Goal: Task Accomplishment & Management: Complete application form

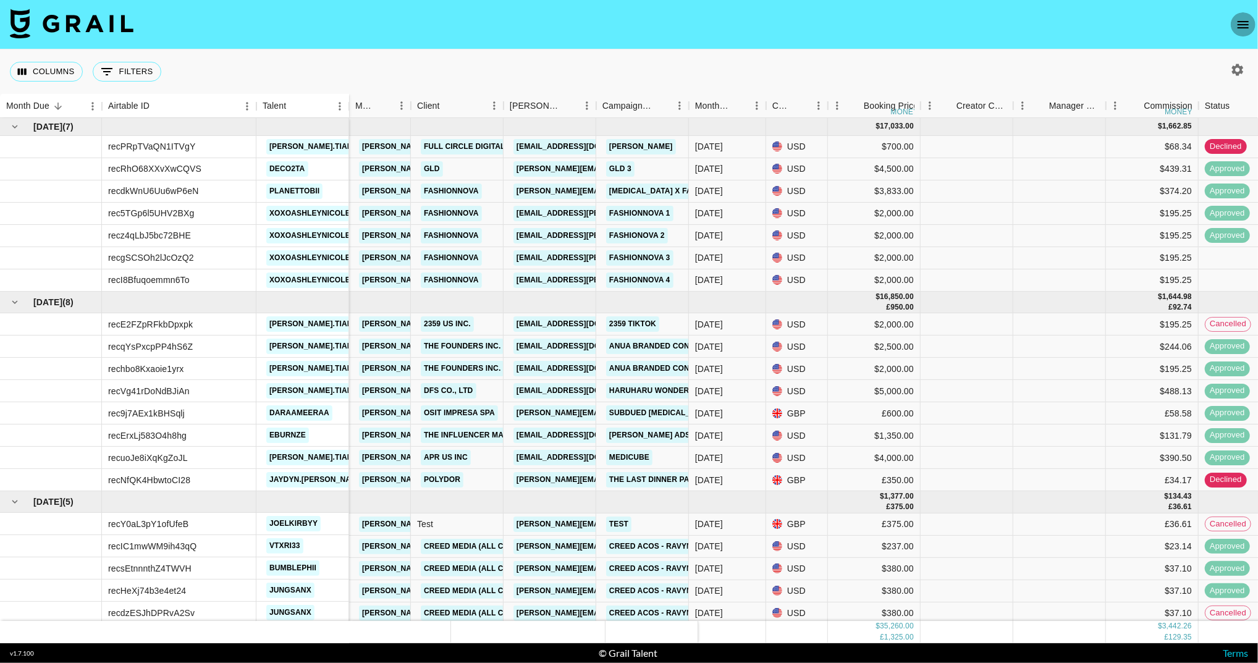
click at [1235, 23] on button "open drawer" at bounding box center [1243, 24] width 25 height 25
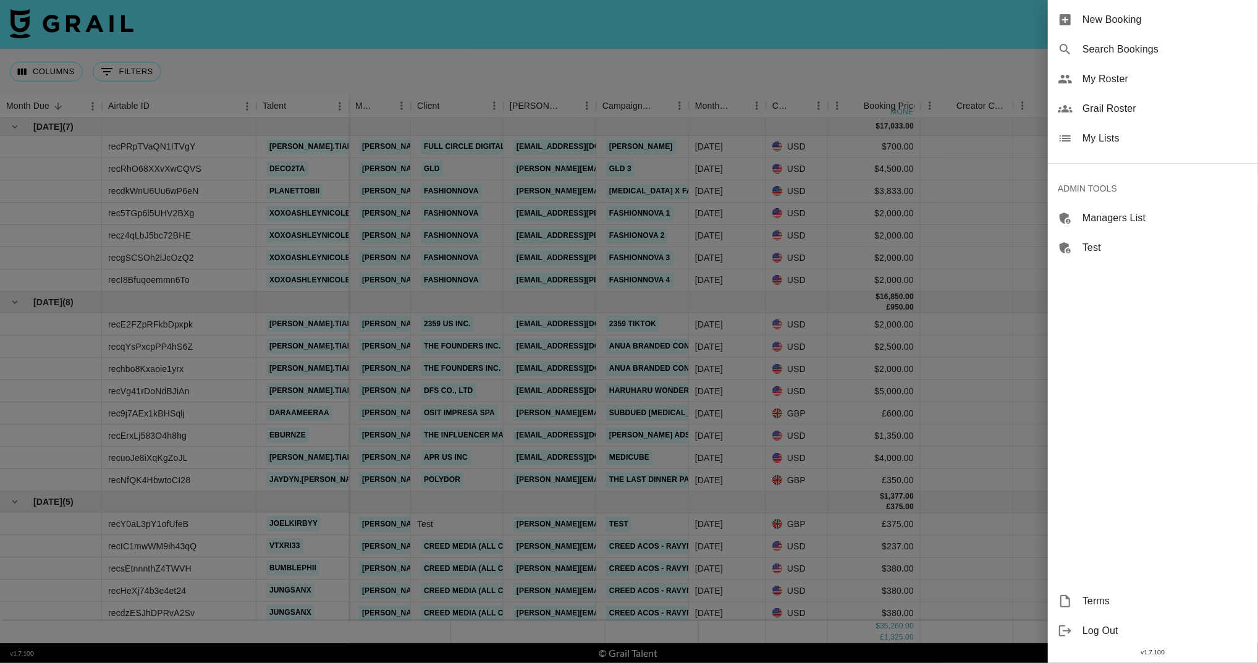
click at [1116, 53] on span "Search Bookings" at bounding box center [1166, 49] width 166 height 15
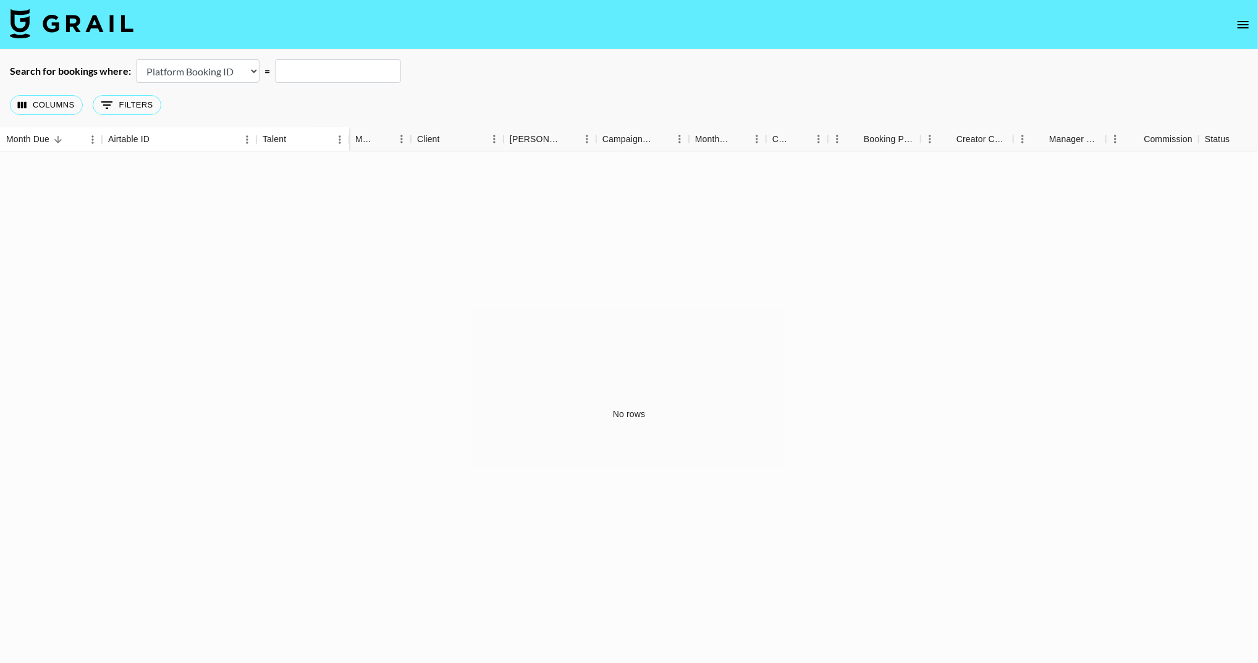
click at [210, 69] on select "Airtable Booking ID Platform Booking ID Platform Campaign ID" at bounding box center [198, 70] width 124 height 23
select select "airtableId"
click at [323, 72] on input "text" at bounding box center [338, 70] width 126 height 23
paste input "recpBBvsvQ1q7koDu"
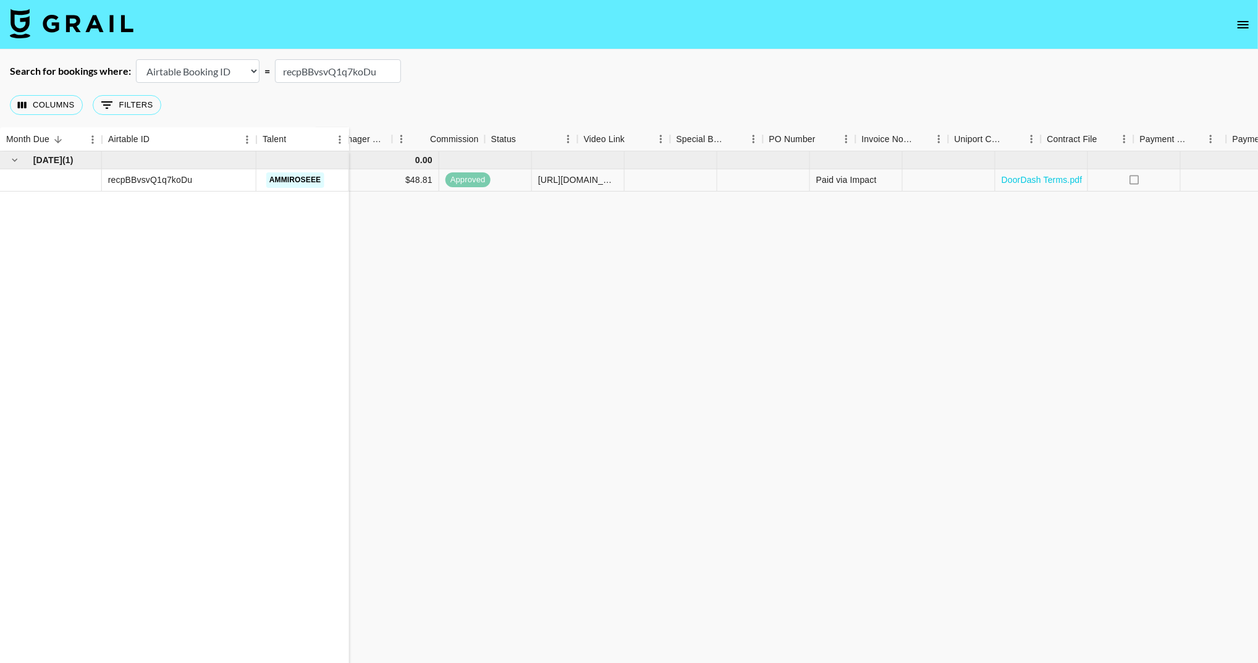
scroll to position [0, 917]
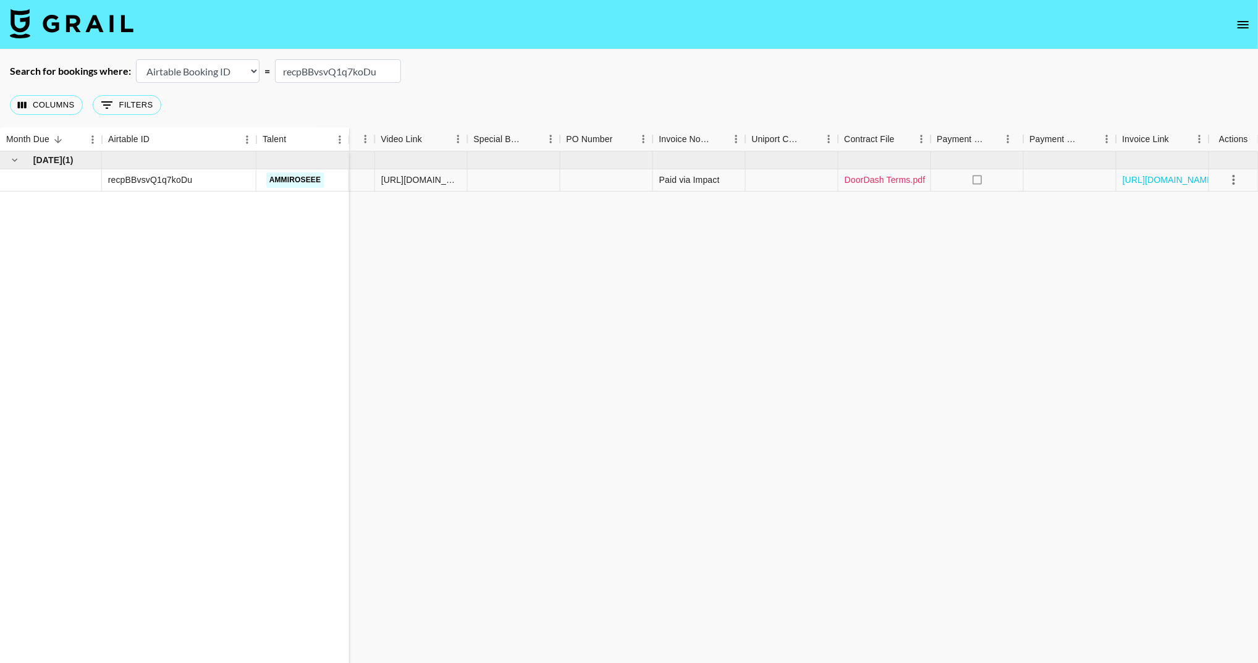
type input "recpBBvsvQ1q7koDu"
click at [887, 182] on link "DoorDash Terms.pdf" at bounding box center [885, 180] width 81 height 12
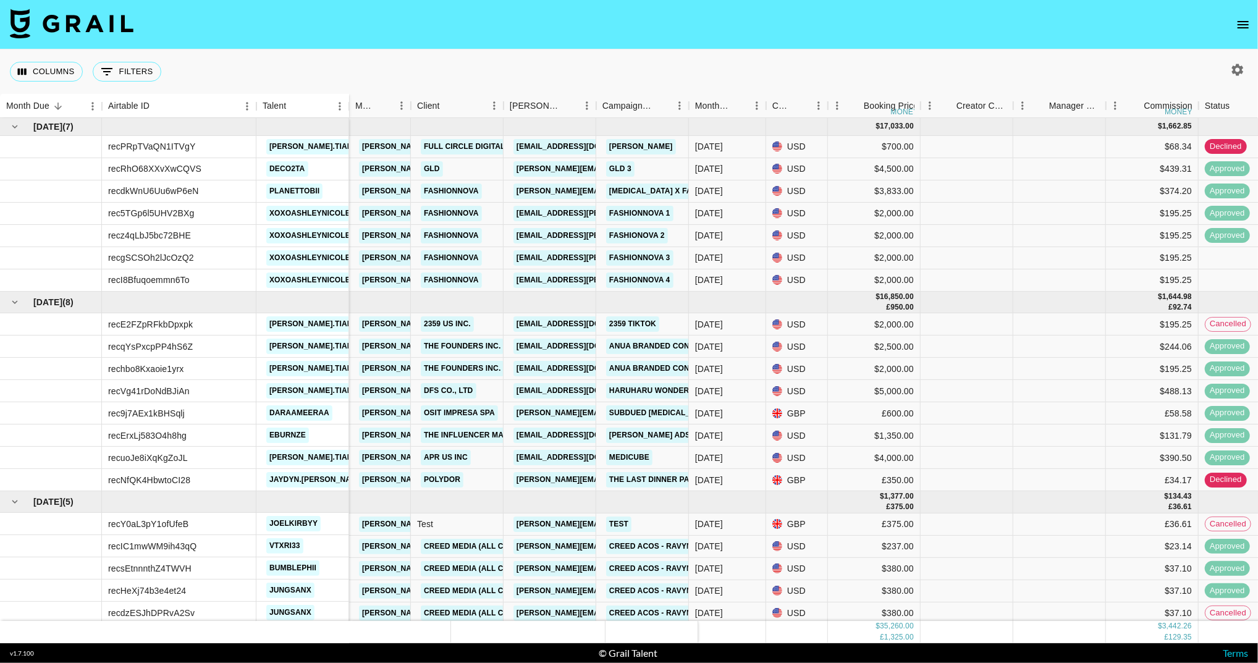
click at [1246, 18] on icon "open drawer" at bounding box center [1243, 24] width 15 height 15
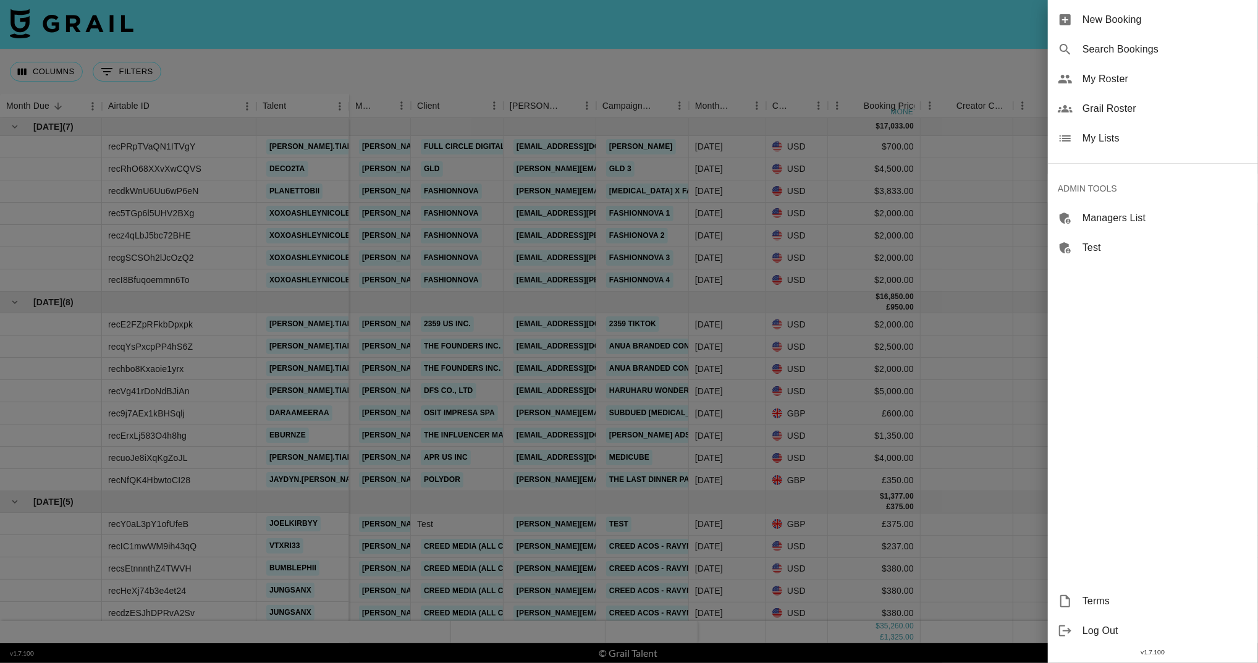
click at [1137, 57] on div "Search Bookings" at bounding box center [1153, 50] width 210 height 30
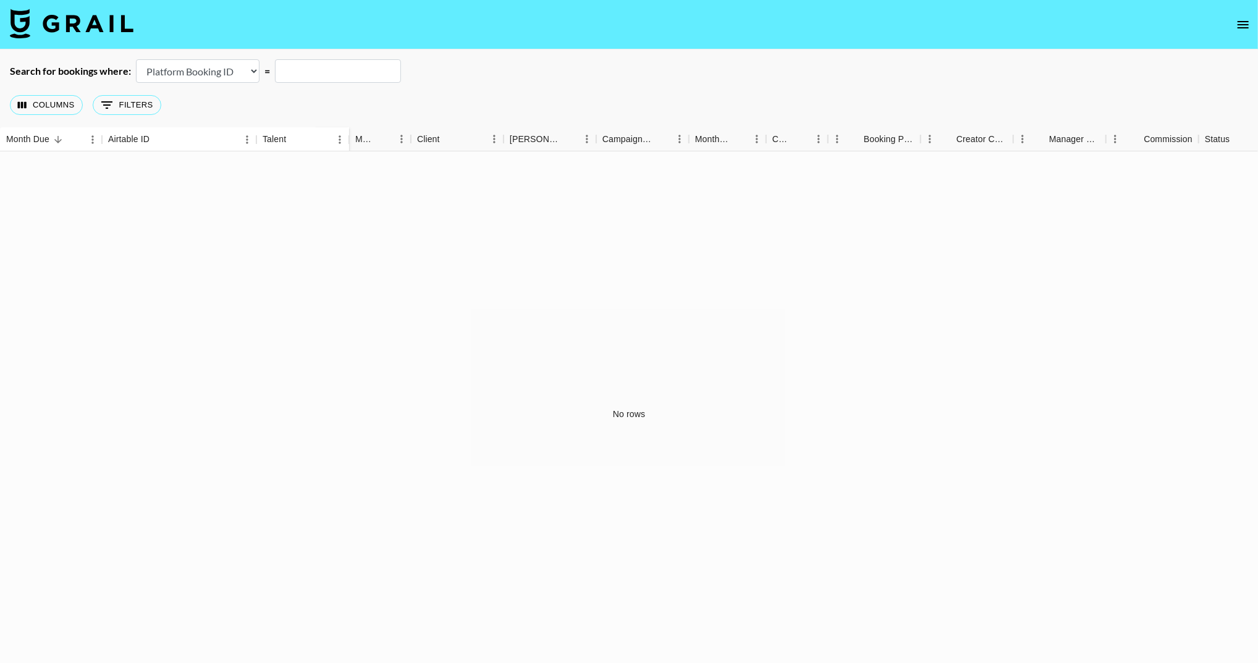
click at [230, 67] on select "Airtable Booking ID Platform Booking ID Platform Campaign ID" at bounding box center [198, 70] width 124 height 23
select select "airtableId"
click at [329, 75] on input "text" at bounding box center [338, 70] width 126 height 23
paste input "rec1ZBlKbfaCKjfSQ"
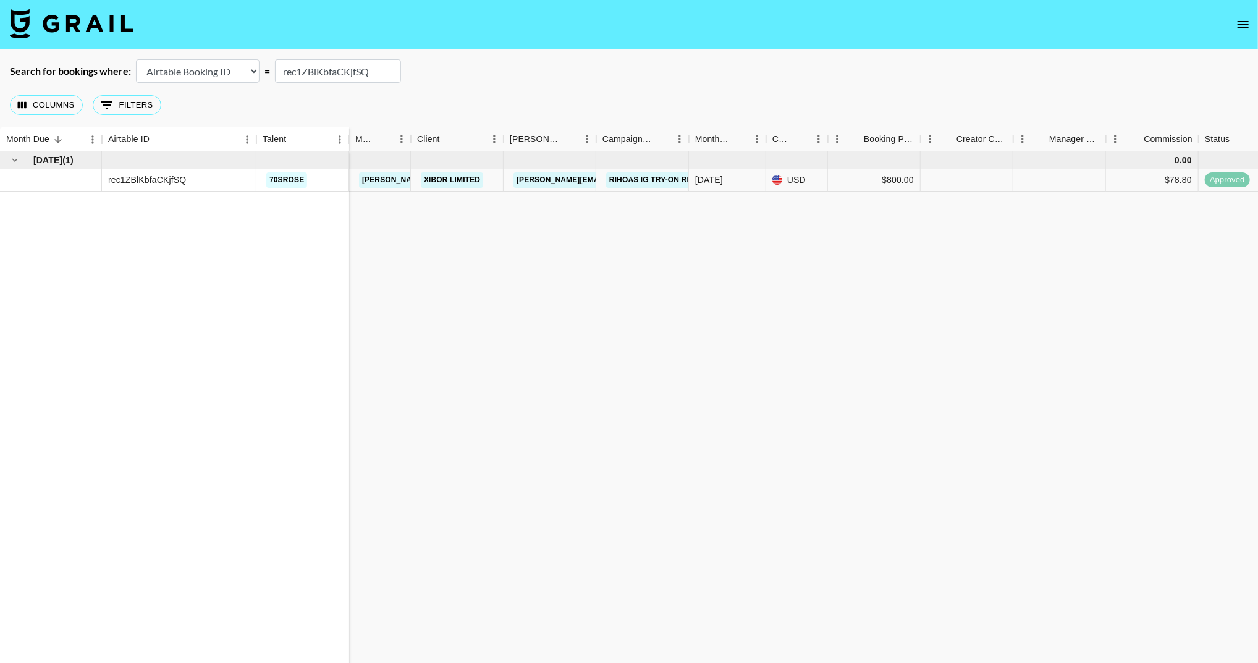
type input "rec1ZBlKbfaCKjfSQ"
click at [434, 177] on link "XIBOR LIMITED" at bounding box center [452, 179] width 62 height 15
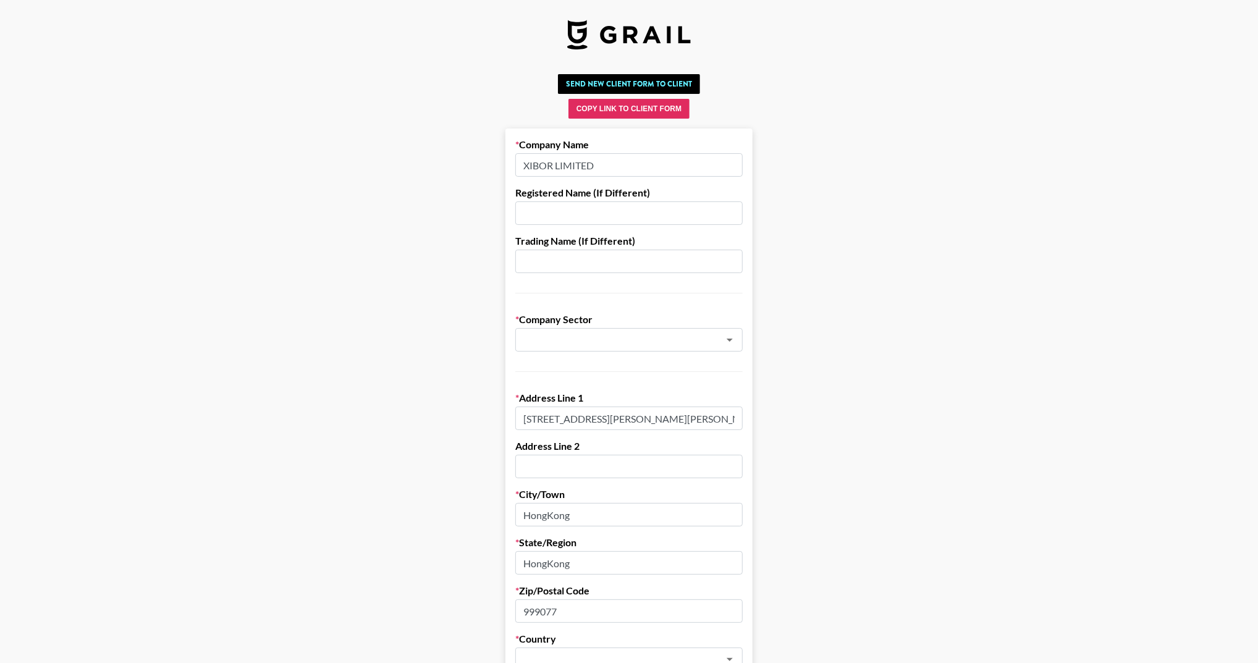
type input "Fashion & Apparel"
type input "China"
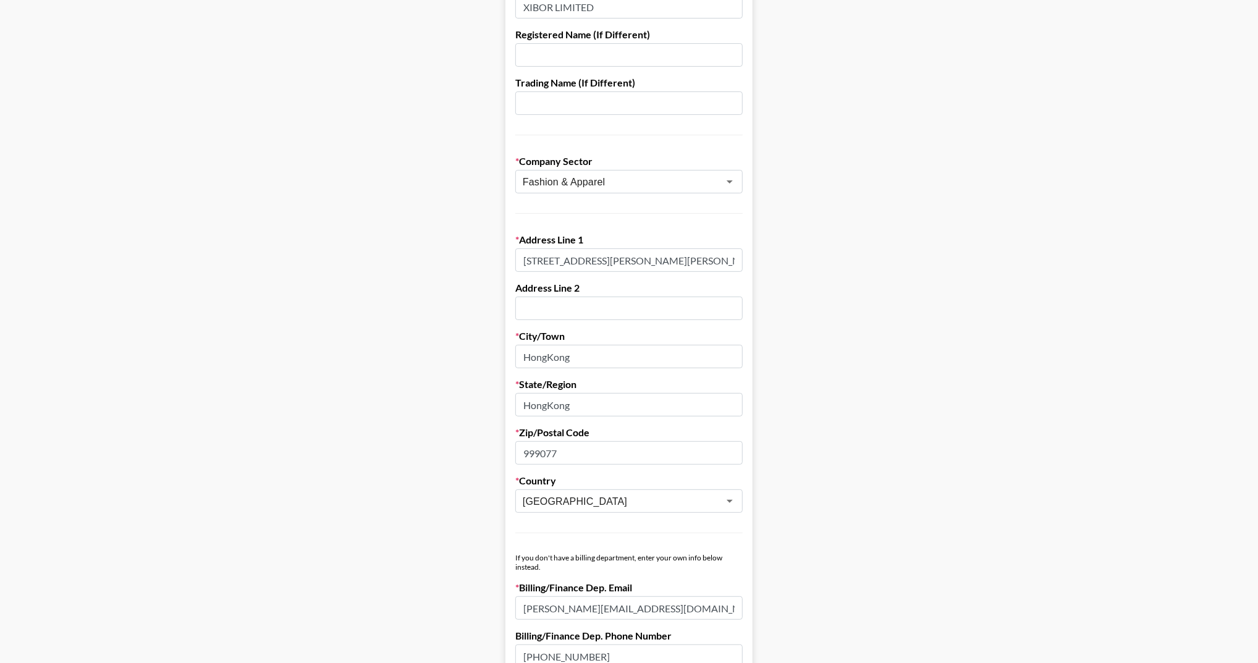
scroll to position [222, 0]
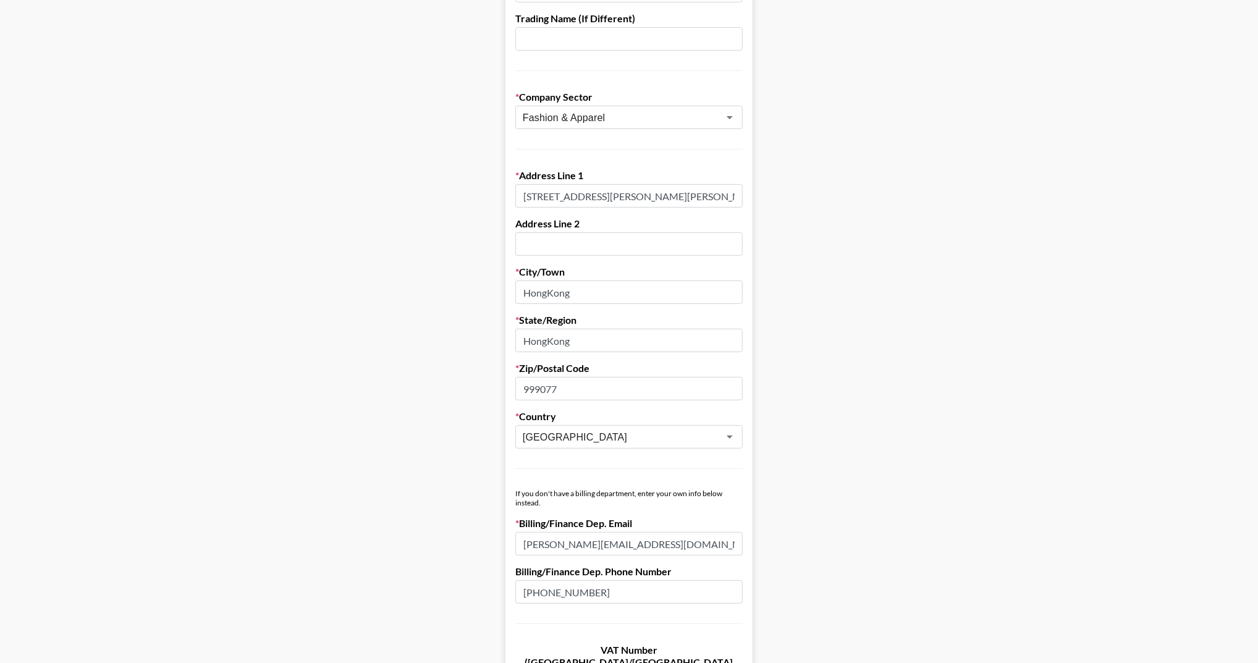
click at [542, 204] on input "UNIT 83 3/F YAU LEE CENTER NO,45 HOI YUEN ROAD KWUN TONG KL HONGKONG" at bounding box center [628, 195] width 227 height 23
paste input "60 3/F YAU LEE CENTER NO.45 HOI YUEN ROAD KWUN TONG KL"
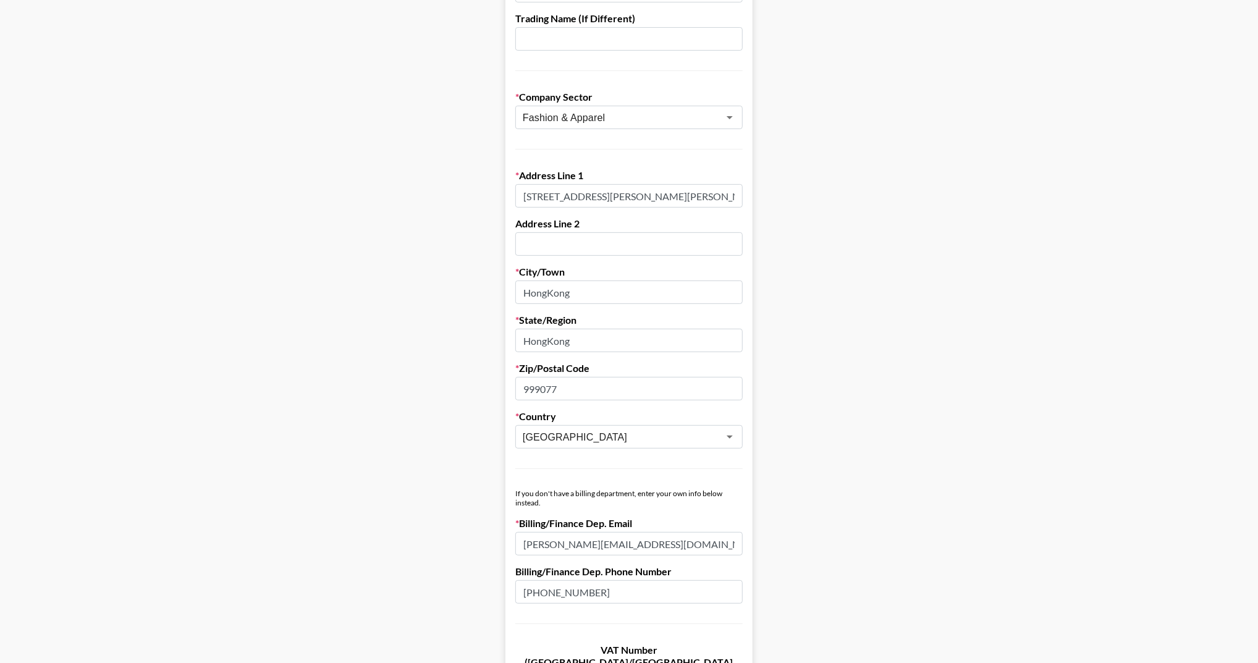
scroll to position [0, 108]
click at [727, 196] on input "UNIT 60 3/F YAU LEE CENTER NO.45 HOI YUEN ROAD KWUN TONG KL" at bounding box center [628, 195] width 227 height 23
type input "UNIT 60 3/F YAU LEE CENTER NO.45 HOI YUEN ROAD KWUN TONG"
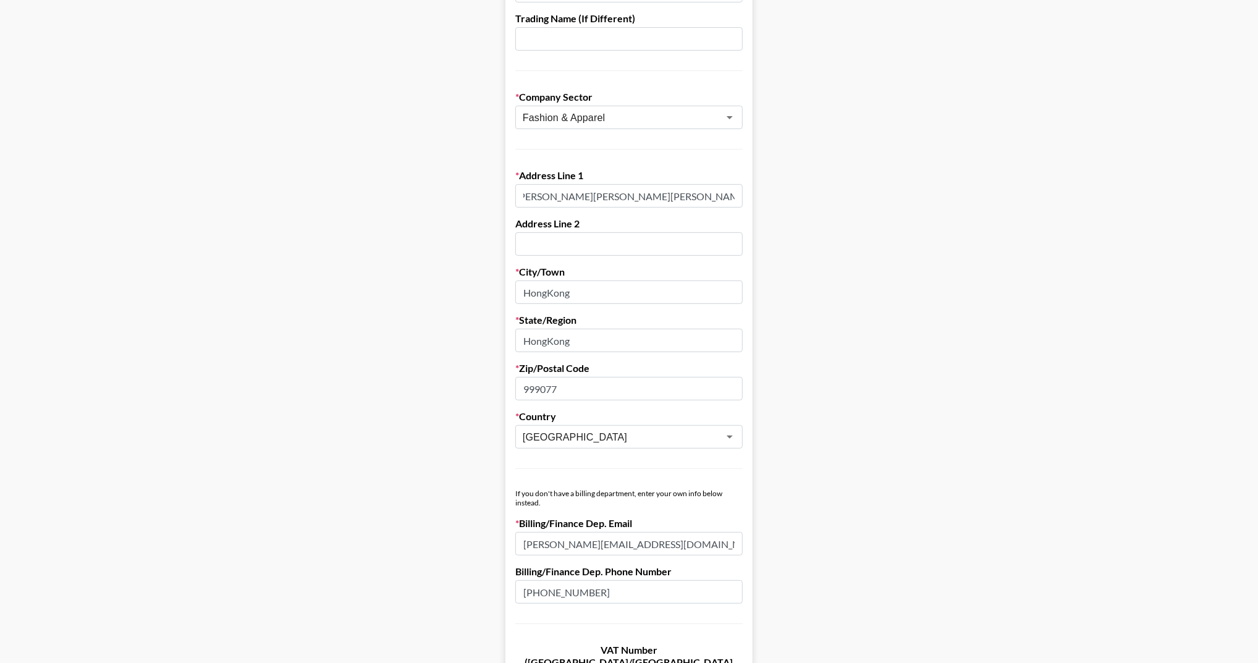
scroll to position [0, 0]
click at [556, 342] on input "HongKong" at bounding box center [628, 340] width 227 height 23
paste input "KL"
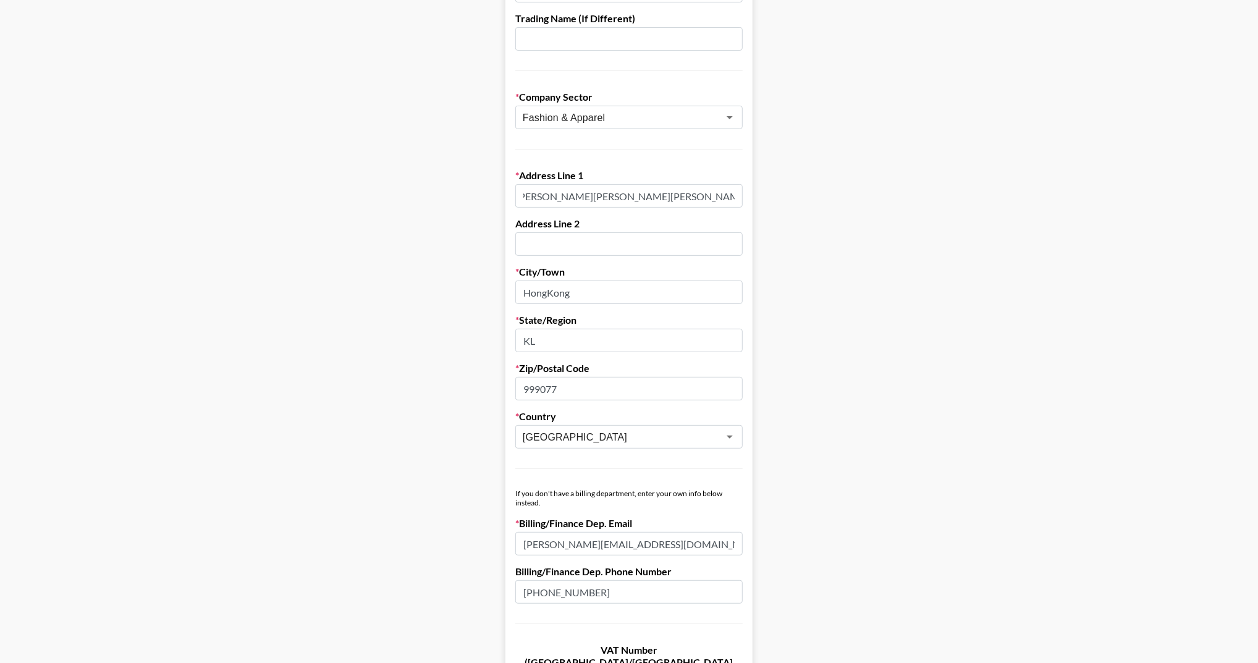
type input "KL"
drag, startPoint x: 701, startPoint y: 197, endPoint x: 792, endPoint y: 200, distance: 90.9
click at [792, 200] on main "Send New Client Form to Client Copy Link to Client Form Company Name XIBOR LIMI…" at bounding box center [629, 496] width 1239 height 1299
type input "UNIT 60 3/F YAU LEE CENTER NO.45 HOI YUEN ROAD"
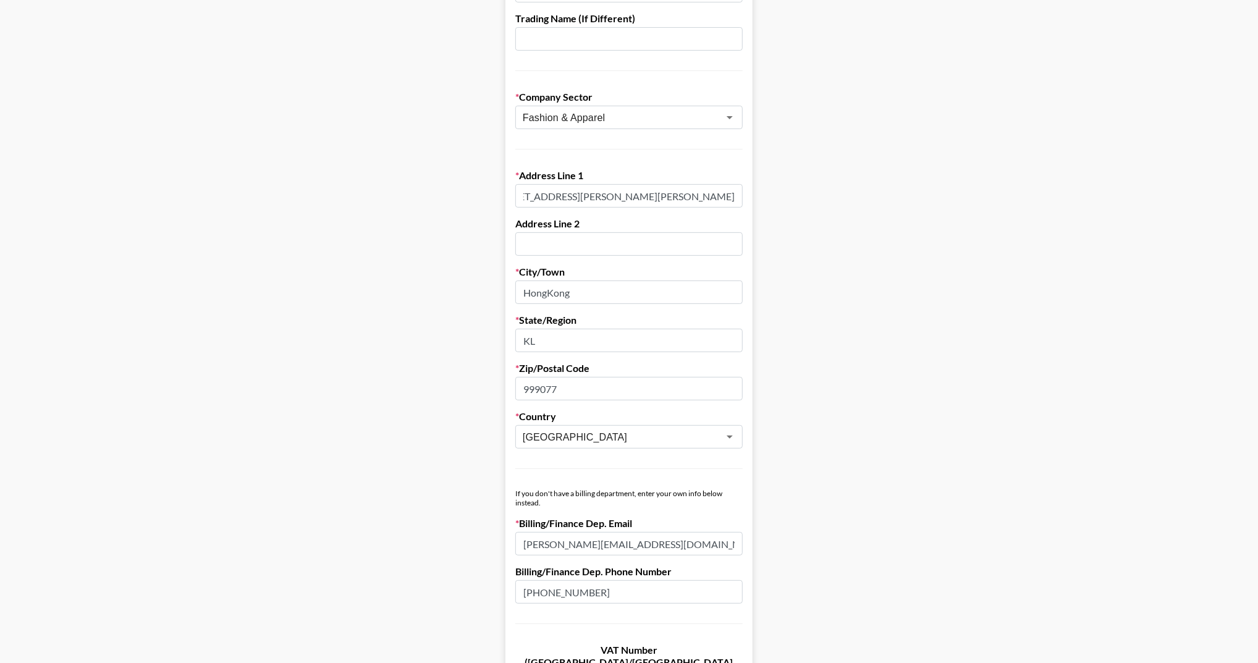
click at [581, 294] on input "HongKong" at bounding box center [628, 292] width 227 height 23
paste input "KWUN TONG"
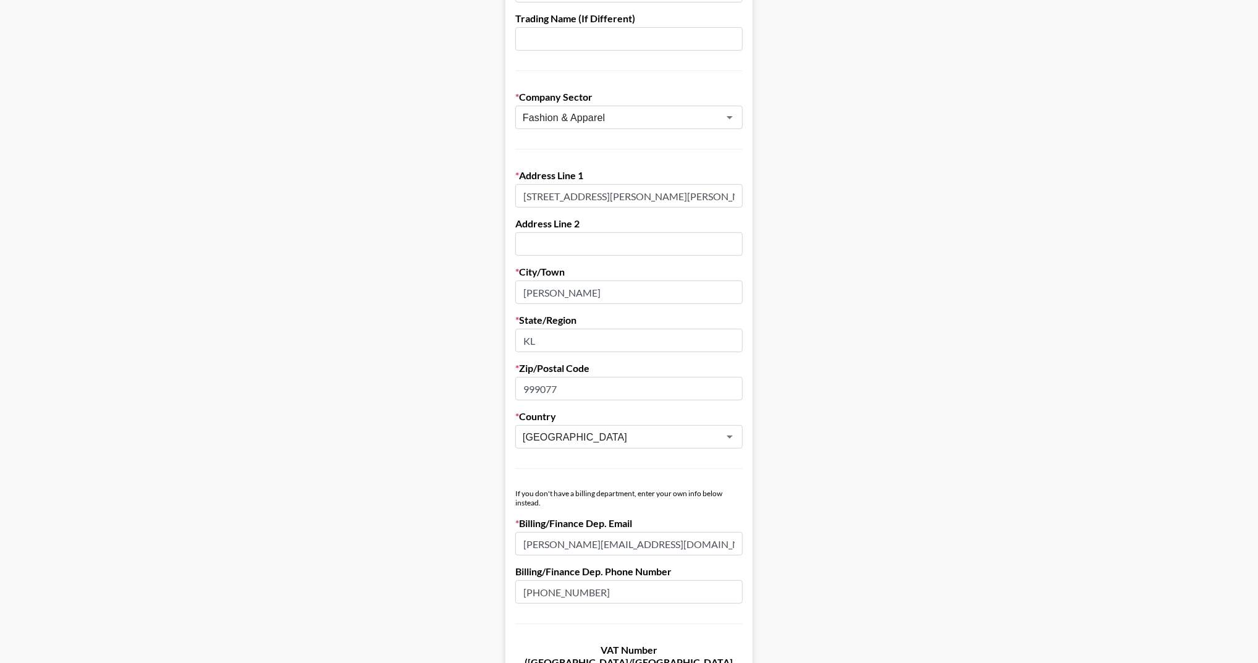
scroll to position [0, 33]
type input "KWUN TONG"
drag, startPoint x: 732, startPoint y: 195, endPoint x: 627, endPoint y: 197, distance: 105.7
click at [627, 197] on input "UNIT 60 3/F YAU LEE CENTER NO.45 HOI YUEN ROAD" at bounding box center [628, 195] width 227 height 23
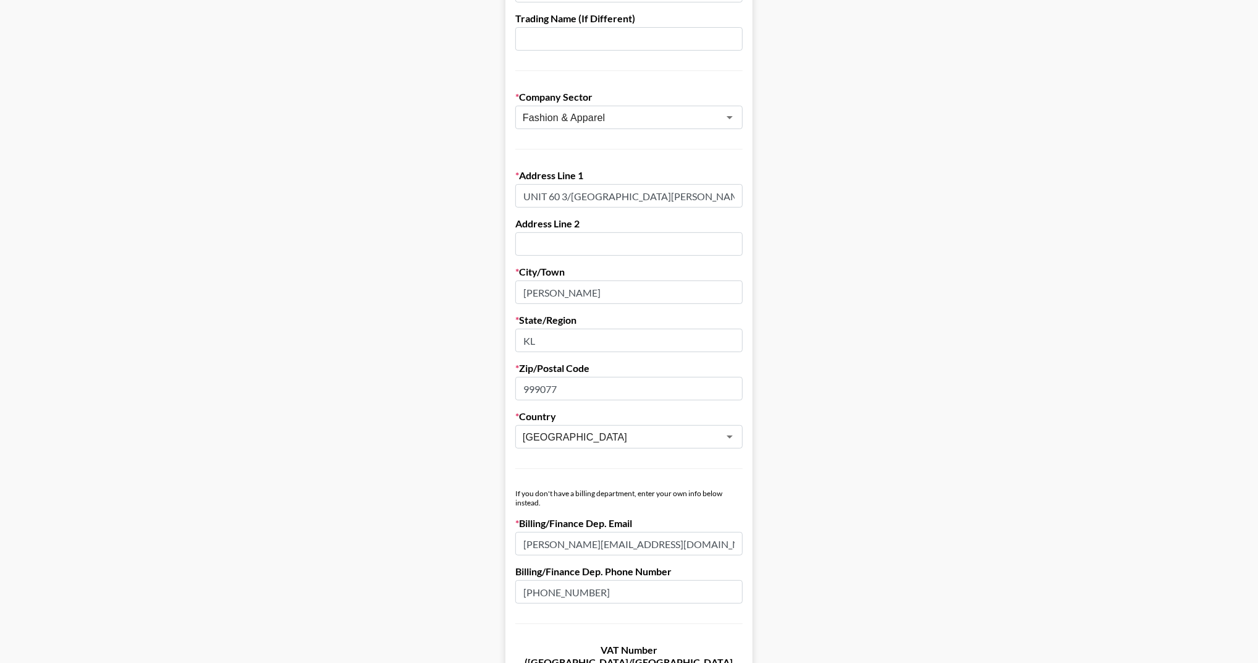
type input "UNIT 60 3/F YAU LEE CENTER"
click at [600, 248] on input "text" at bounding box center [628, 243] width 227 height 23
paste input "NO.45 HOI YUEN ROAD"
type input "NO.45 HOI YUEN ROAD"
drag, startPoint x: 803, startPoint y: 234, endPoint x: 806, endPoint y: 244, distance: 9.6
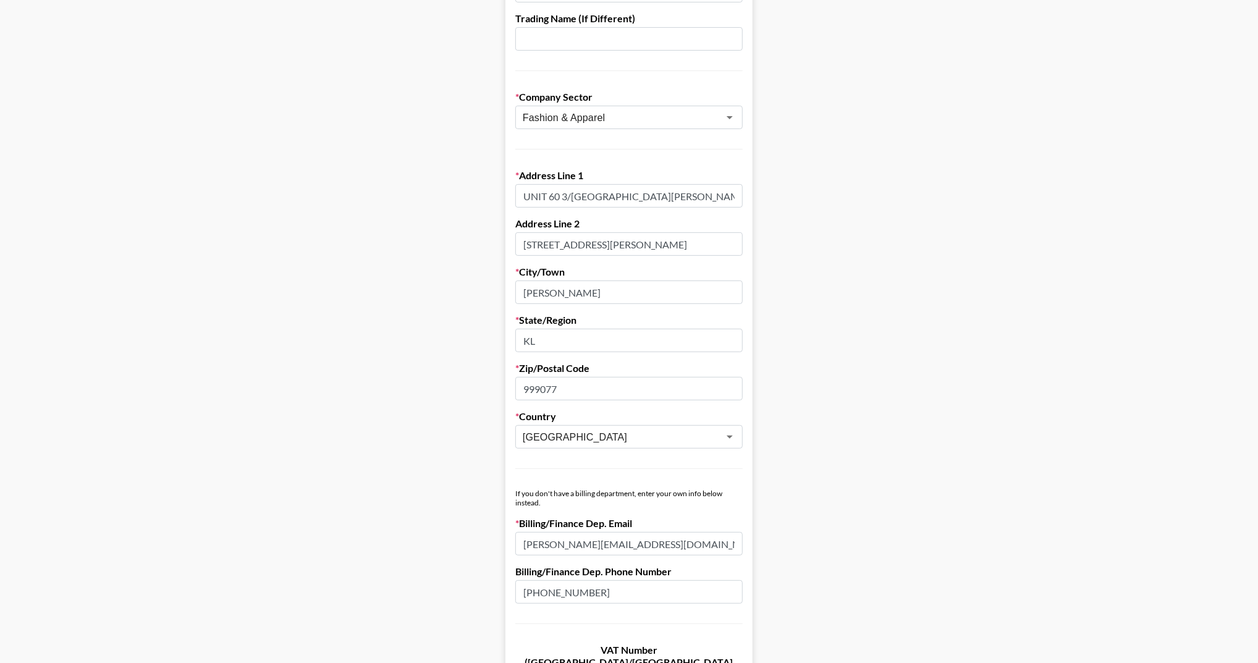
click at [803, 234] on main "Send New Client Form to Client Copy Link to Client Form Company Name XIBOR LIMI…" at bounding box center [629, 496] width 1239 height 1299
click at [713, 434] on icon "Clear" at bounding box center [714, 437] width 12 height 12
type input "Hong Kong"
click at [894, 438] on main "Send New Client Form to Client Copy Link to Client Form Company Name XIBOR LIMI…" at bounding box center [629, 496] width 1239 height 1299
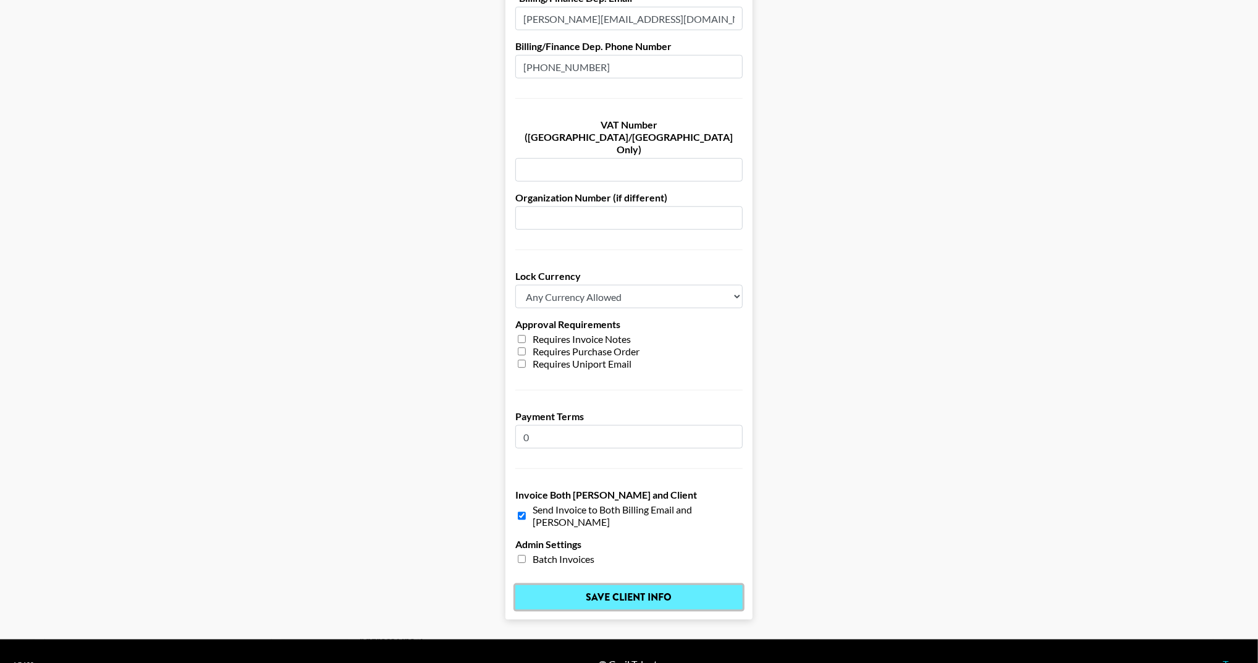
click at [607, 585] on input "Save Client Info" at bounding box center [628, 597] width 227 height 25
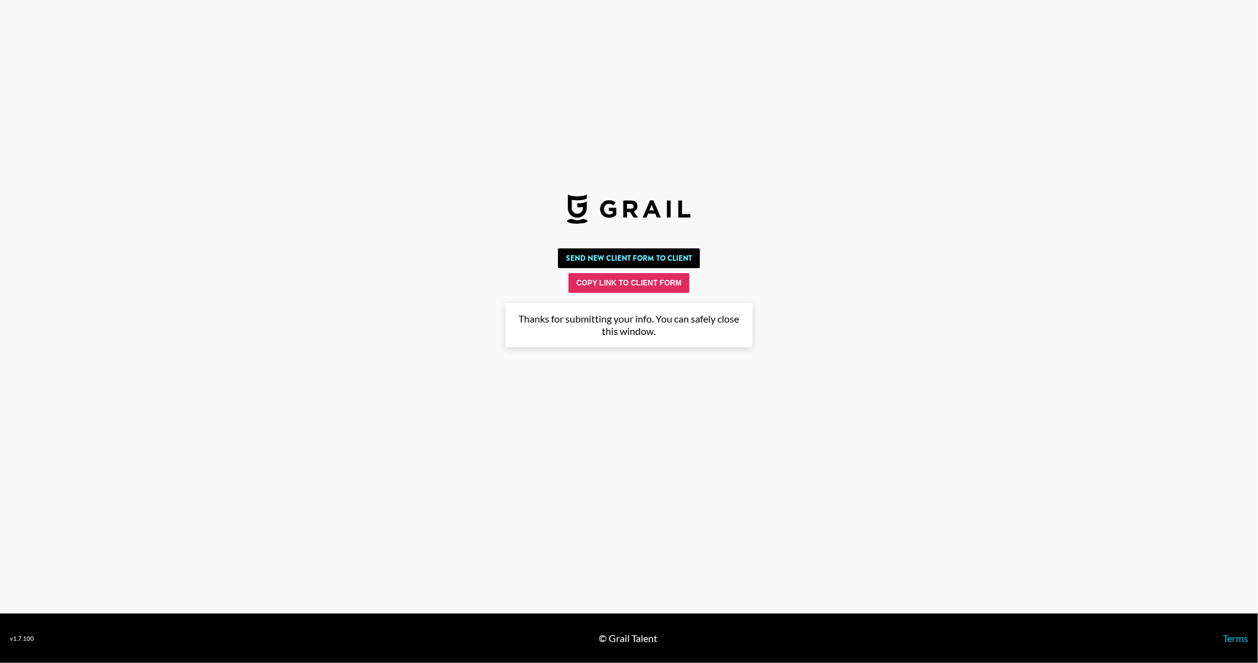
scroll to position [0, 0]
